Goal: Task Accomplishment & Management: Manage account settings

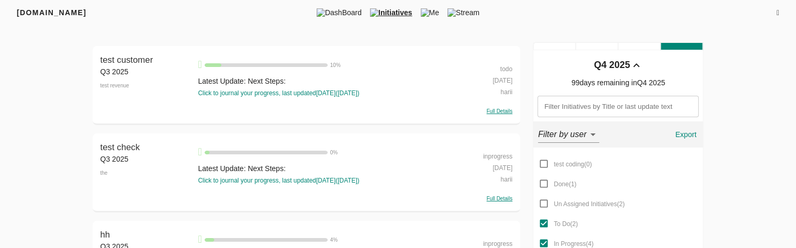
click at [500, 69] on div "todo" at bounding box center [482, 68] width 62 height 12
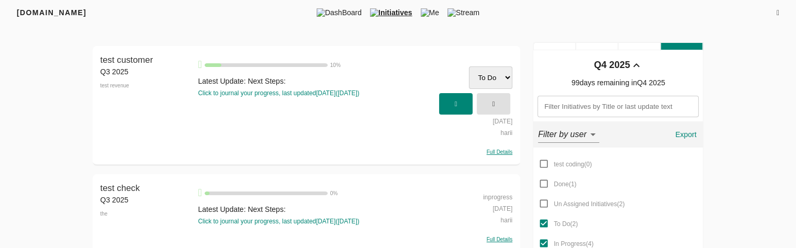
click at [494, 74] on select "test coding Done Un Assigned Initiatives To Do In Progress" at bounding box center [490, 77] width 43 height 23
click at [469, 66] on select "test coding Done Un Assigned Initiatives To Do In Progress" at bounding box center [490, 77] width 43 height 23
click at [488, 74] on select "test coding Done Un Assigned Initiatives To Do In Progress" at bounding box center [490, 77] width 43 height 23
select select "testcoding"
click at [469, 66] on select "test coding Done Un Assigned Initiatives To Do In Progress" at bounding box center [490, 77] width 43 height 23
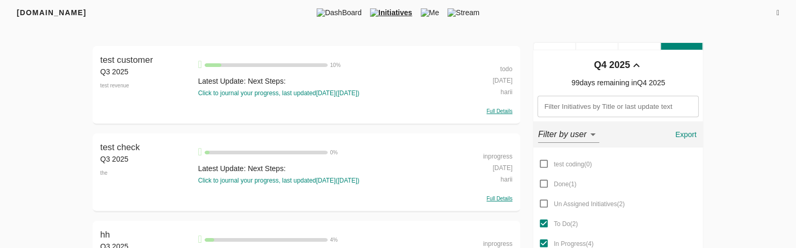
click at [511, 68] on div "todo" at bounding box center [482, 68] width 62 height 12
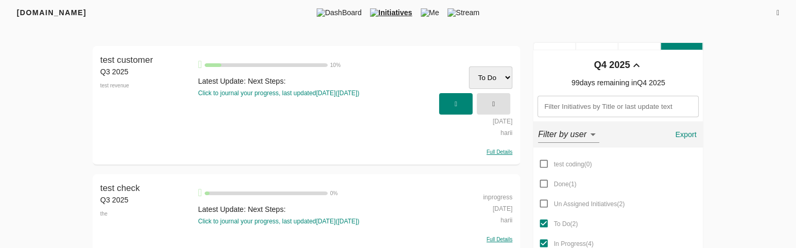
click at [495, 76] on select "test coding Done Un Assigned Initiatives To Do In Progress" at bounding box center [490, 77] width 43 height 23
click at [469, 66] on select "test coding Done Un Assigned Initiatives To Do In Progress" at bounding box center [490, 77] width 43 height 23
select select "todo"
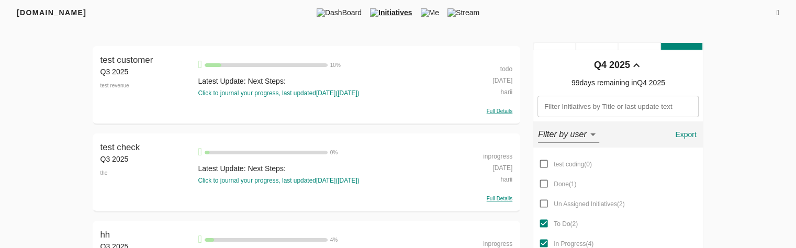
click at [506, 68] on div "todo" at bounding box center [482, 68] width 62 height 12
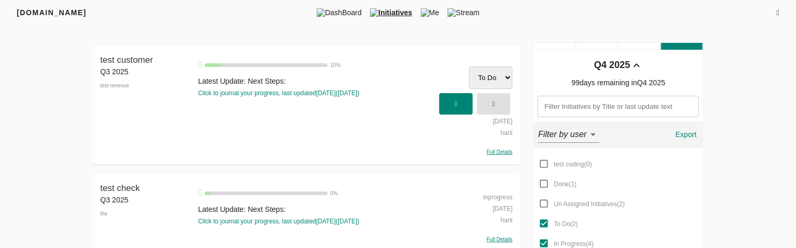
click at [499, 75] on select "test coding Done Un Assigned Initiatives To Do In Progress" at bounding box center [490, 77] width 43 height 23
click at [469, 66] on select "test coding Done Un Assigned Initiatives To Do In Progress" at bounding box center [490, 77] width 43 height 23
select select "todo"
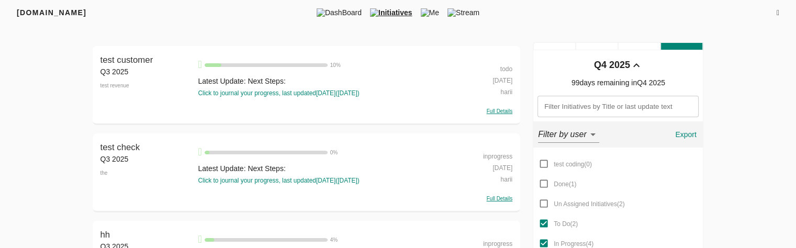
click at [503, 71] on div "todo" at bounding box center [482, 68] width 62 height 12
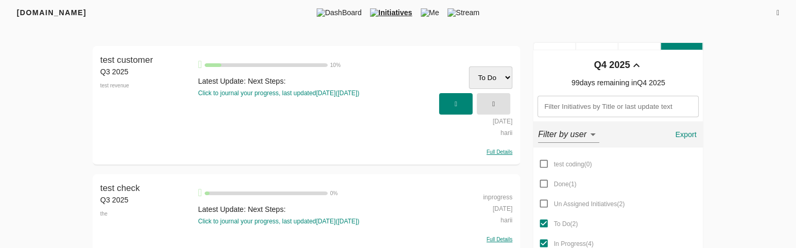
click at [486, 77] on select "test coding Done Un Assigned Initiatives To Do In Progress" at bounding box center [490, 77] width 43 height 23
select select "done"
click at [469, 66] on select "test coding Done Un Assigned Initiatives To Do In Progress" at bounding box center [490, 77] width 43 height 23
click at [460, 108] on span "button" at bounding box center [455, 103] width 23 height 17
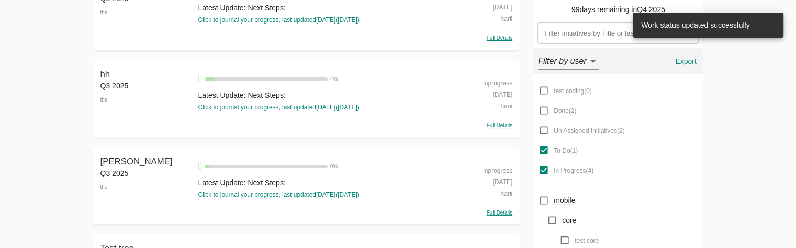
scroll to position [74, 0]
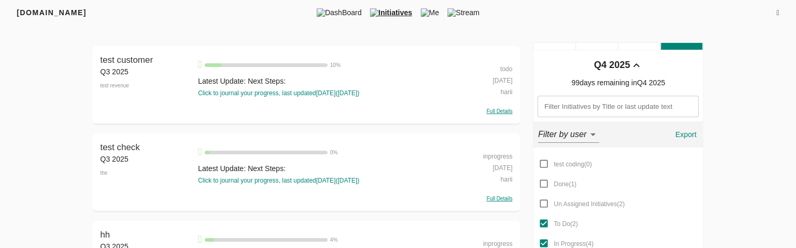
click at [506, 72] on div "todo" at bounding box center [482, 68] width 62 height 12
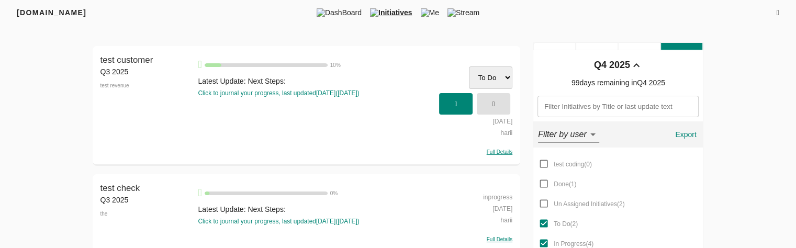
click at [503, 77] on select "test coding Done Un Assigned Initiatives To Do In Progress" at bounding box center [490, 77] width 43 height 23
click at [99, 247] on div "test check Q3 2025 the test check 0 % Latest Update: Next Steps: Click to journ…" at bounding box center [307, 213] width 428 height 79
click at [493, 79] on select "test coding Done Un Assigned Initiatives To Do In Progress" at bounding box center [490, 77] width 43 height 23
select select "unassignedinitiatives"
click at [469, 66] on select "test coding Done Un Assigned Initiatives To Do In Progress" at bounding box center [490, 77] width 43 height 23
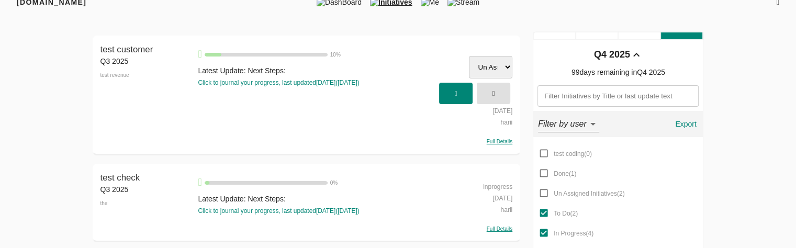
scroll to position [9, 0]
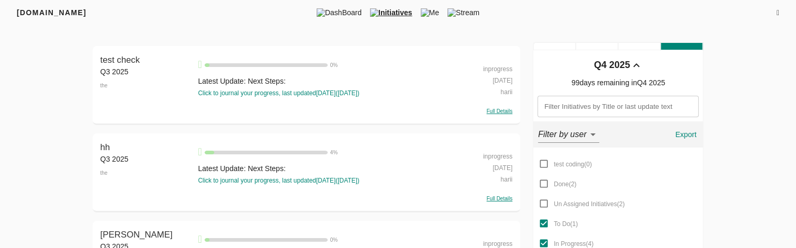
click at [500, 70] on div "inprogress" at bounding box center [482, 68] width 62 height 12
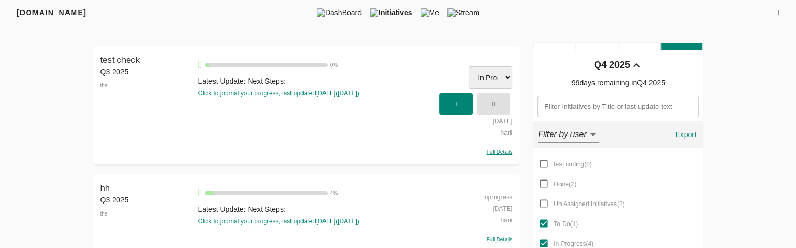
click at [487, 78] on select "test coding Done Un Assigned Initiatives To Do In Progress" at bounding box center [490, 77] width 43 height 23
select select "done"
click at [469, 66] on select "test coding Done Un Assigned Initiatives To Do In Progress" at bounding box center [490, 77] width 43 height 23
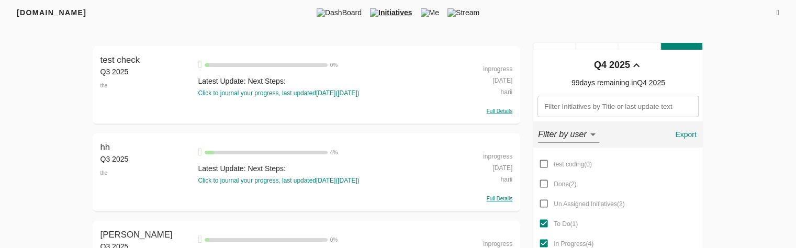
click at [497, 70] on div "inprogress" at bounding box center [482, 68] width 62 height 12
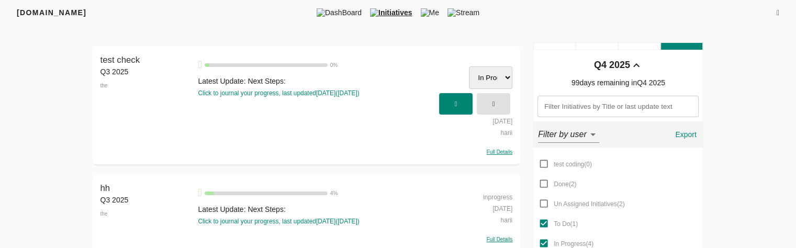
click at [492, 81] on select "test coding Done Un Assigned Initiatives To Do In Progress" at bounding box center [490, 77] width 43 height 23
select select "done"
click at [469, 66] on select "test coding Done Un Assigned Initiatives To Do In Progress" at bounding box center [490, 77] width 43 height 23
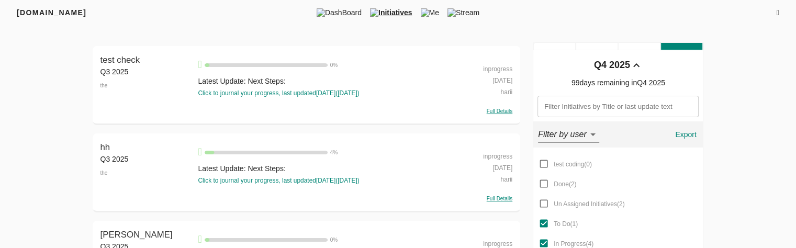
click at [487, 71] on div "inprogress" at bounding box center [482, 68] width 62 height 12
select select "inprogress"
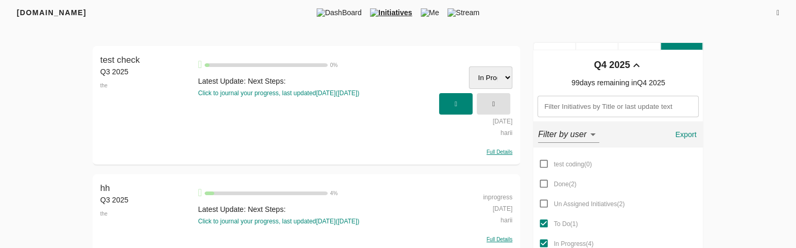
click at [483, 82] on select "test coding Done Un Assigned Initiatives To Do In Progress" at bounding box center [490, 77] width 43 height 23
click at [543, 179] on input "Done ( 2 )" at bounding box center [544, 184] width 20 height 20
checkbox input "true"
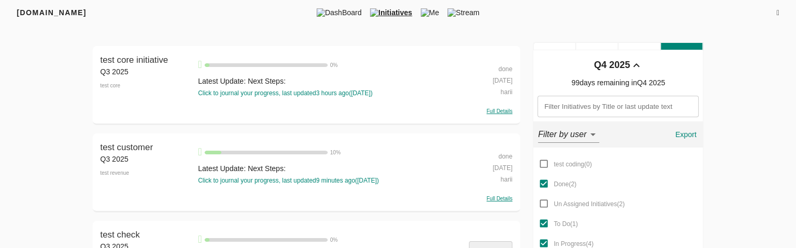
click at [507, 64] on div "done" at bounding box center [482, 68] width 62 height 12
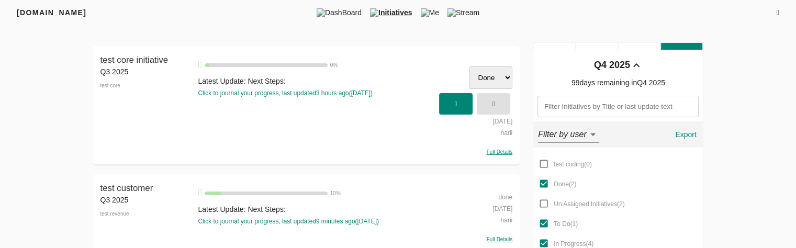
click at [480, 84] on select "test coding Done Un Assigned Initiatives To Do In Progress" at bounding box center [490, 77] width 43 height 23
select select "todo"
click at [469, 66] on select "test coding Done Un Assigned Initiatives To Do In Progress" at bounding box center [490, 77] width 43 height 23
click at [459, 105] on span "button" at bounding box center [455, 103] width 23 height 17
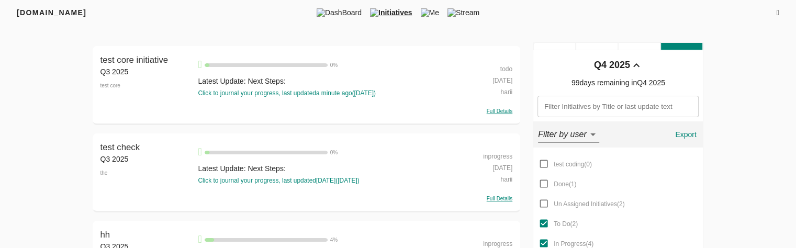
click at [505, 68] on div "todo" at bounding box center [482, 68] width 62 height 12
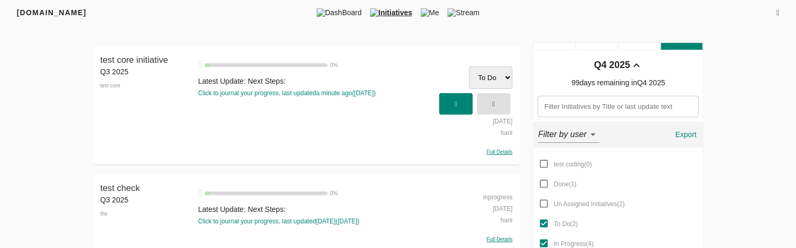
click at [490, 84] on select "test coding Done Un Assigned Initiatives To Do In Progress" at bounding box center [490, 77] width 43 height 23
select select "ssdsdsd"
click at [469, 66] on select "test coding Done Un Assigned Initiatives To Do In Progress" at bounding box center [490, 77] width 43 height 23
click at [458, 101] on icon "button" at bounding box center [456, 104] width 3 height 7
